Goal: Obtain resource: Download file/media

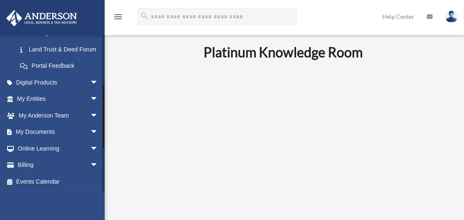
scroll to position [225, 0]
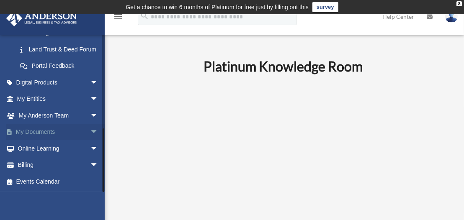
click at [48, 132] on link "My Documents arrow_drop_down" at bounding box center [58, 132] width 105 height 17
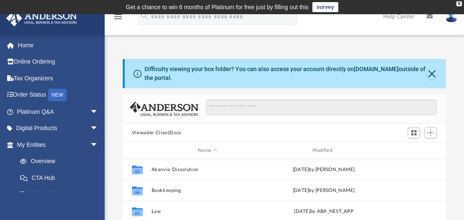
scroll to position [193, 0]
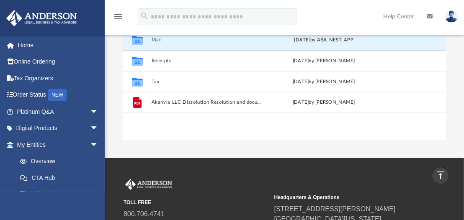
click at [160, 39] on button "Mail" at bounding box center [207, 39] width 113 height 5
click at [155, 39] on button "Mail" at bounding box center [207, 39] width 113 height 5
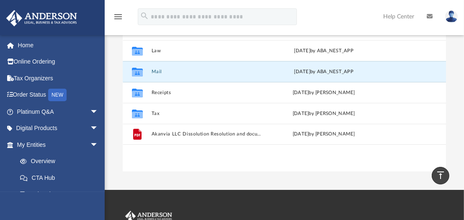
scroll to position [159, 0]
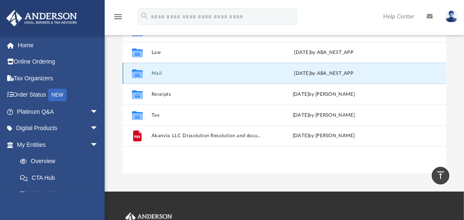
click at [156, 72] on button "Mail" at bounding box center [207, 73] width 113 height 5
click at [155, 73] on button "Mail" at bounding box center [207, 73] width 113 height 5
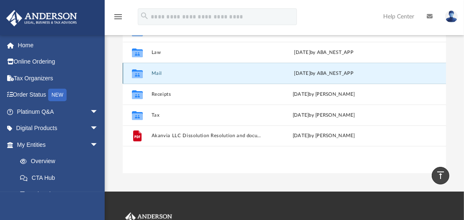
click at [155, 73] on button "Mail" at bounding box center [207, 73] width 113 height 5
click at [136, 76] on icon "grid" at bounding box center [137, 74] width 11 height 7
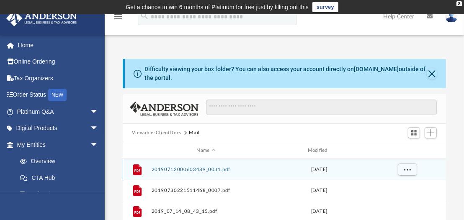
scroll to position [193, 0]
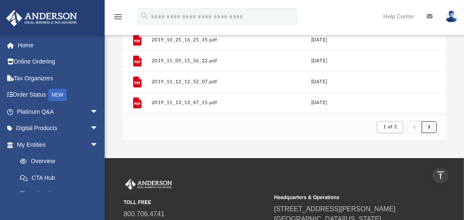
click at [434, 126] on button "submit" at bounding box center [429, 127] width 15 height 12
click at [432, 126] on button "submit" at bounding box center [429, 127] width 15 height 12
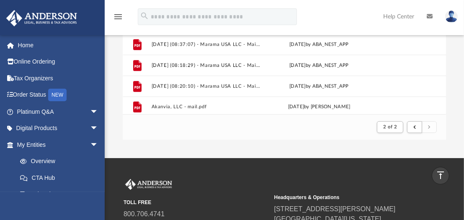
scroll to position [647, 0]
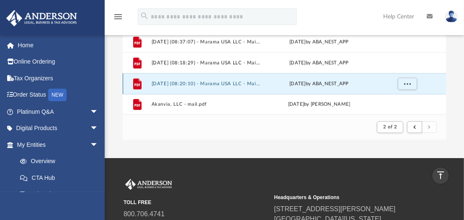
click at [248, 81] on button "[DATE] (08:20:10) - Marama USA LLC - Mail.pdf" at bounding box center [205, 83] width 109 height 5
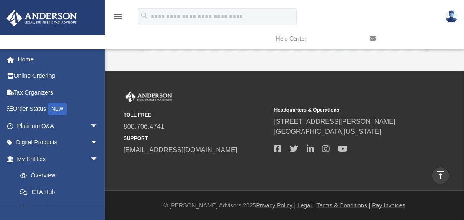
scroll to position [0, 0]
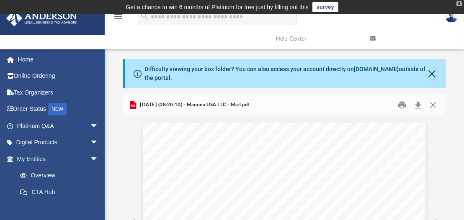
click at [459, 3] on div "X" at bounding box center [459, 3] width 5 height 5
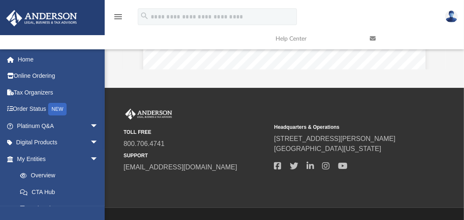
scroll to position [266, 0]
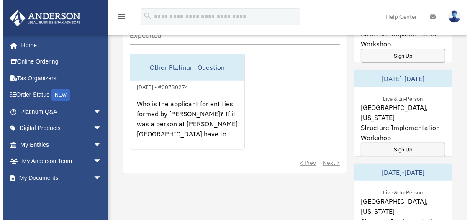
scroll to position [578, 0]
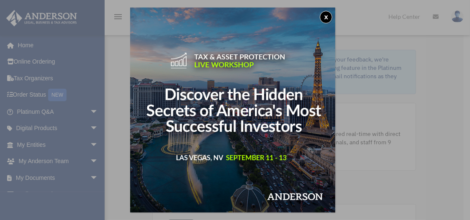
click at [333, 17] on button "x" at bounding box center [326, 17] width 13 height 13
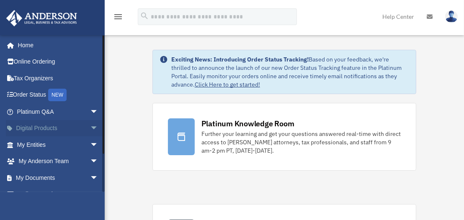
scroll to position [45, 0]
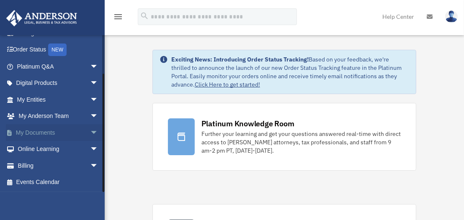
click at [90, 130] on span "arrow_drop_down" at bounding box center [98, 132] width 17 height 17
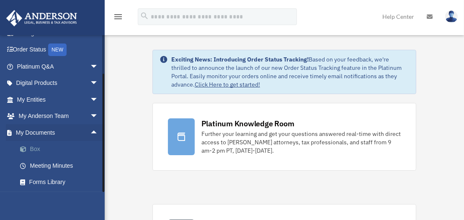
click at [36, 148] on link "Box" at bounding box center [61, 149] width 99 height 17
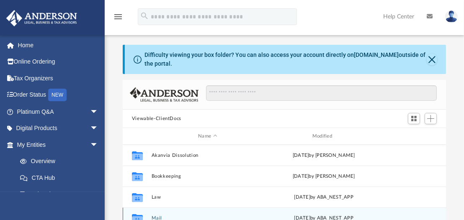
click at [157, 218] on button "Mail" at bounding box center [207, 218] width 113 height 5
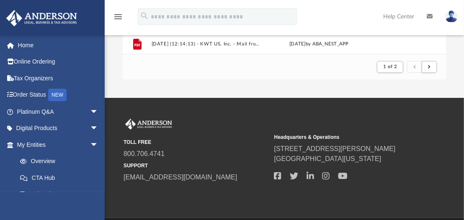
scroll to position [256, 0]
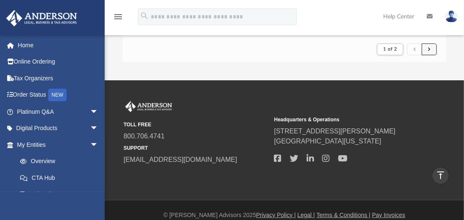
click at [428, 48] on button "submit" at bounding box center [429, 50] width 15 height 12
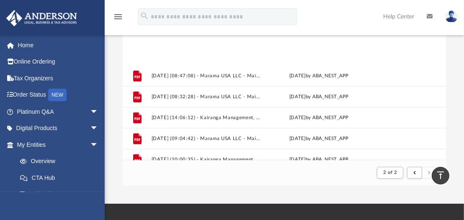
scroll to position [647, 0]
